Goal: Check status: Check status

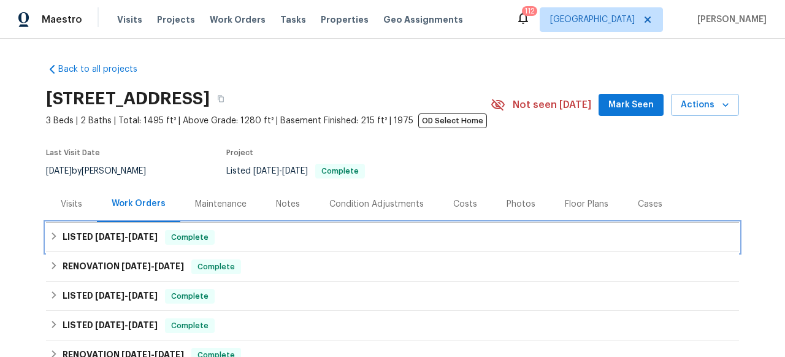
click at [78, 242] on h6 "LISTED [DATE] - [DATE]" at bounding box center [110, 237] width 95 height 15
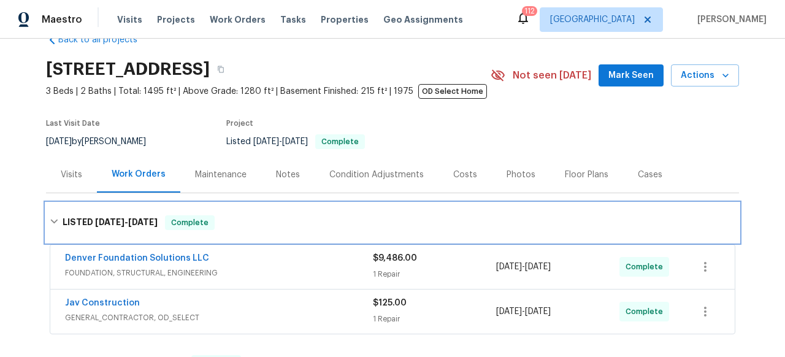
scroll to position [85, 0]
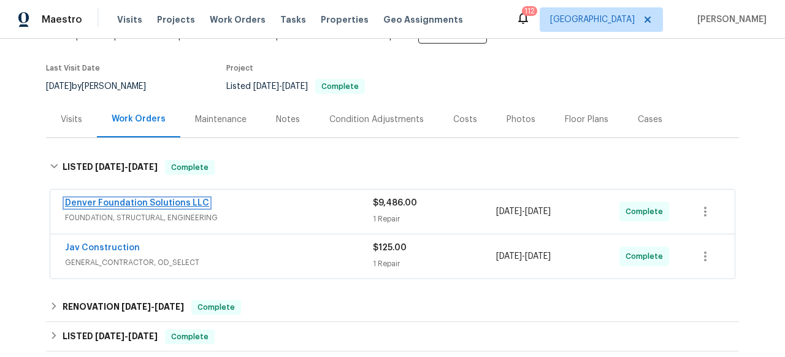
click at [144, 206] on link "Denver Foundation Solutions LLC" at bounding box center [137, 203] width 144 height 9
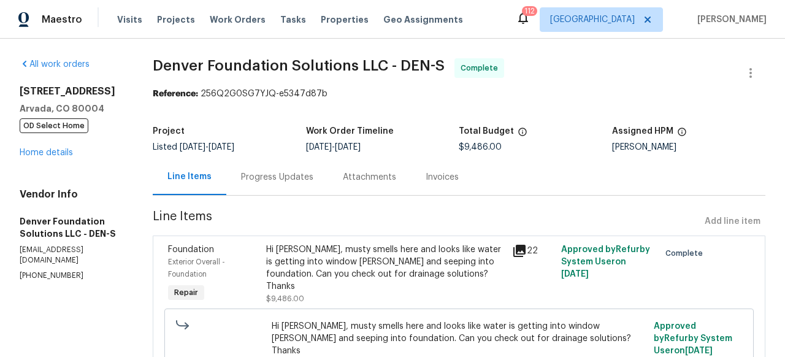
scroll to position [90, 0]
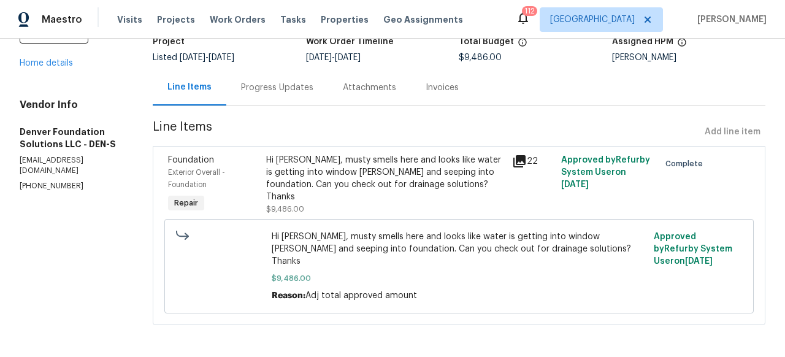
click at [300, 82] on div "Progress Updates" at bounding box center [277, 88] width 72 height 12
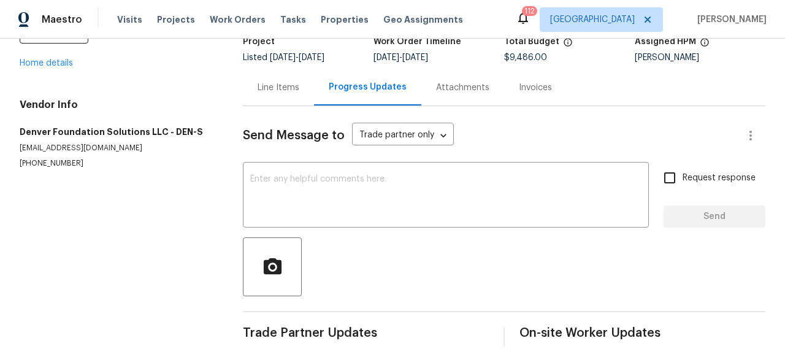
scroll to position [108, 0]
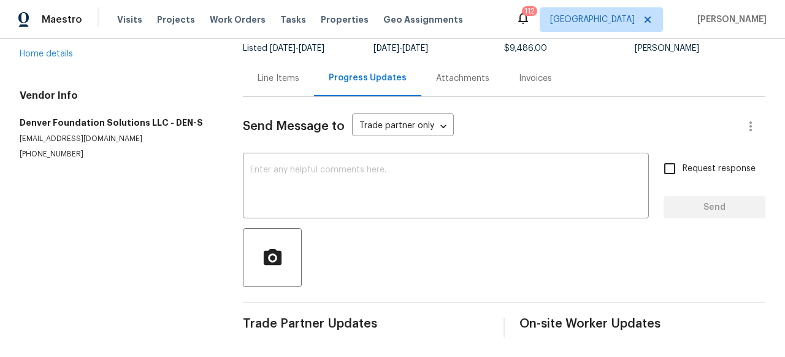
click at [453, 72] on div "Attachments" at bounding box center [462, 78] width 53 height 12
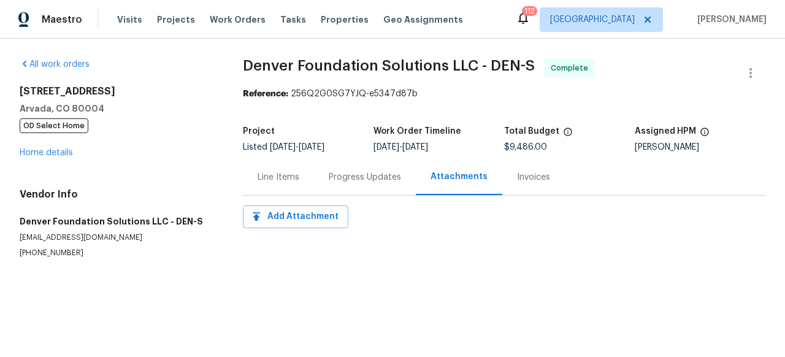
click at [519, 194] on div "Invoices" at bounding box center [534, 177] width 63 height 36
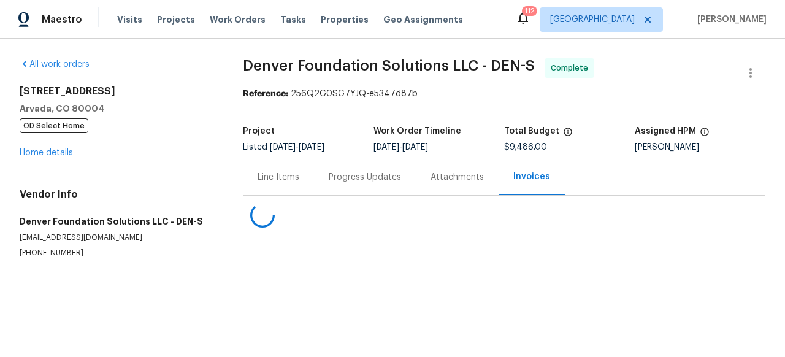
click at [519, 194] on div "Invoices" at bounding box center [532, 177] width 66 height 36
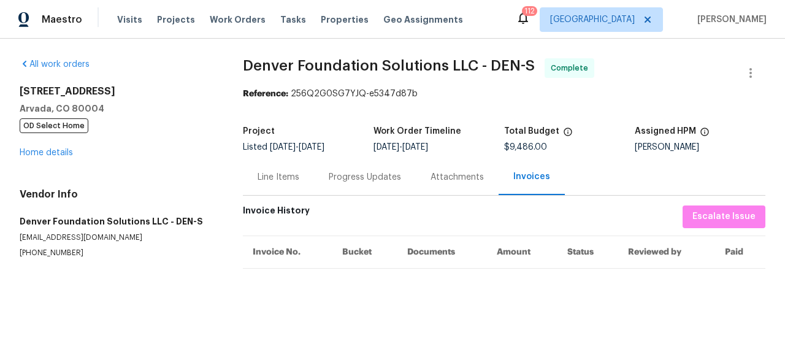
click at [279, 252] on th "Invoice No." at bounding box center [288, 252] width 90 height 33
click at [360, 176] on div "Progress Updates" at bounding box center [365, 177] width 72 height 12
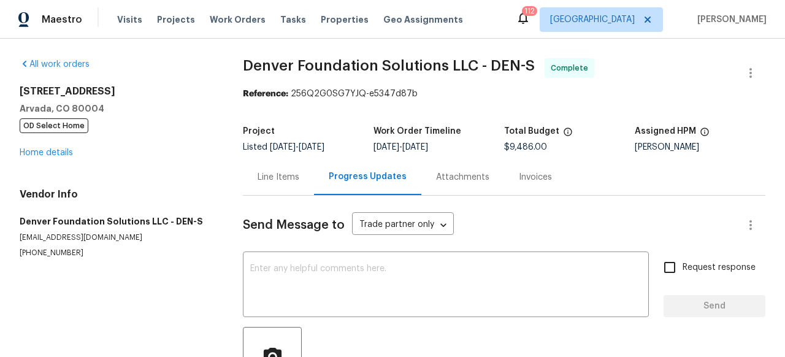
click at [476, 178] on div "Attachments" at bounding box center [462, 177] width 53 height 12
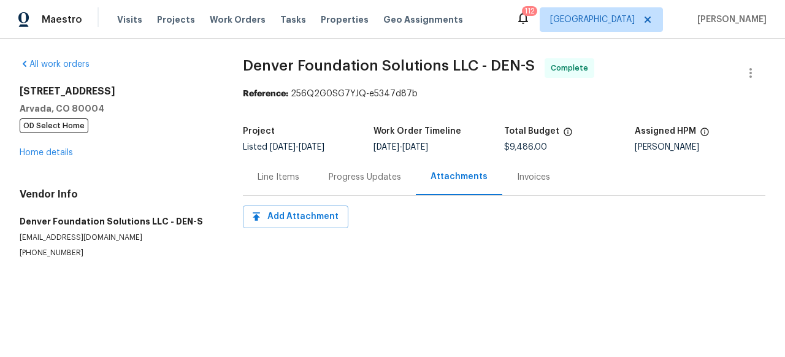
click at [274, 173] on div "Line Items" at bounding box center [279, 177] width 42 height 12
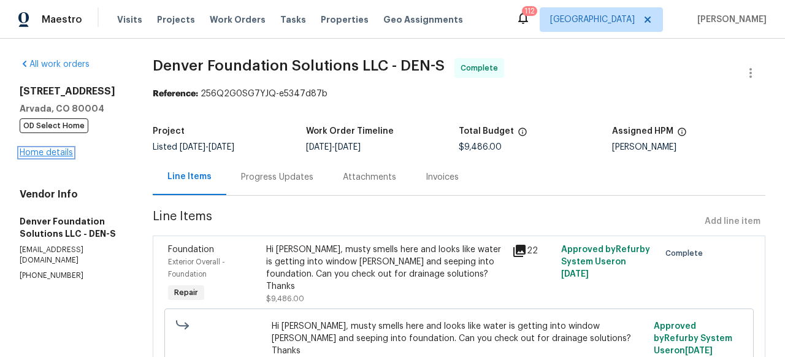
click at [61, 151] on link "Home details" at bounding box center [46, 152] width 53 height 9
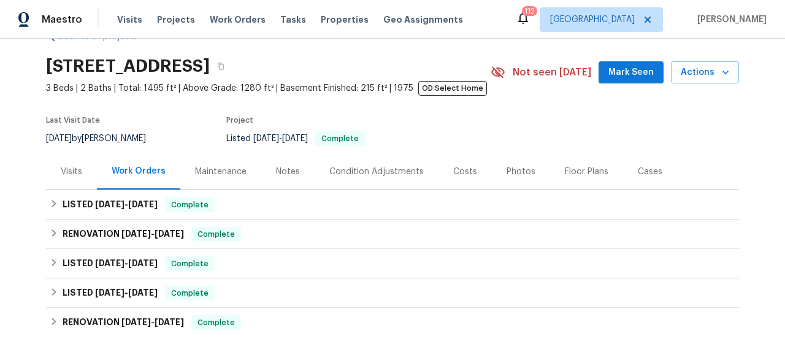
scroll to position [34, 0]
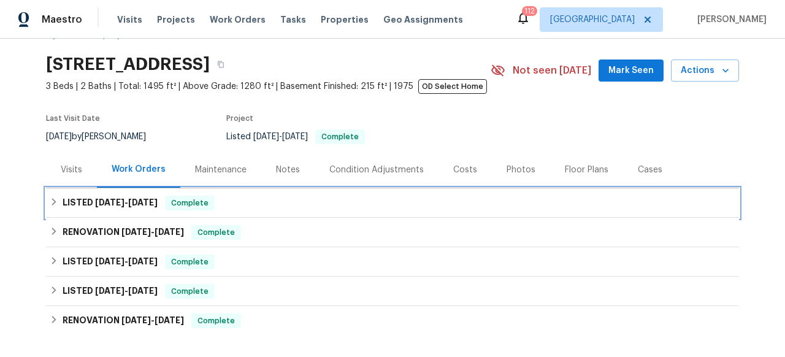
click at [144, 208] on h6 "LISTED [DATE] - [DATE]" at bounding box center [110, 203] width 95 height 15
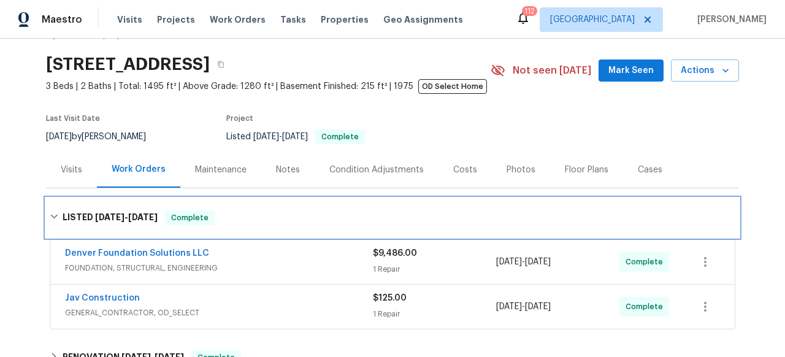
scroll to position [114, 0]
